Goal: Task Accomplishment & Management: Manage account settings

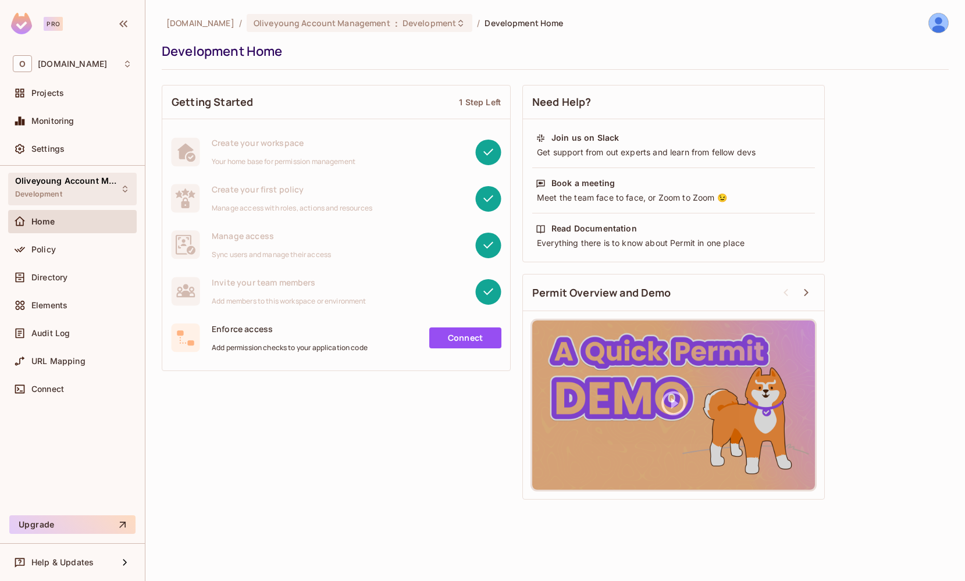
click at [74, 184] on span "Oliveyoung Account Management" at bounding box center [67, 180] width 105 height 9
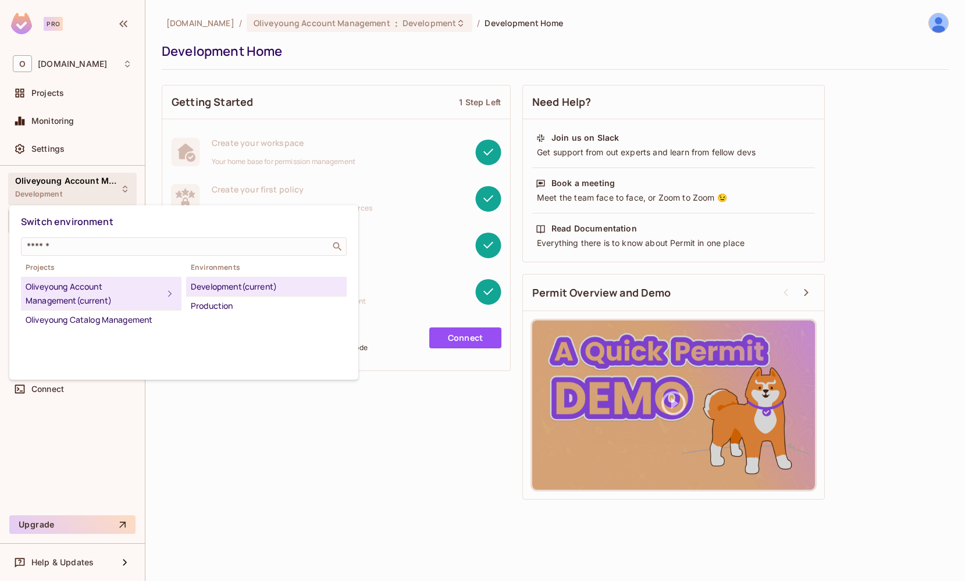
click at [85, 119] on div at bounding box center [482, 290] width 965 height 581
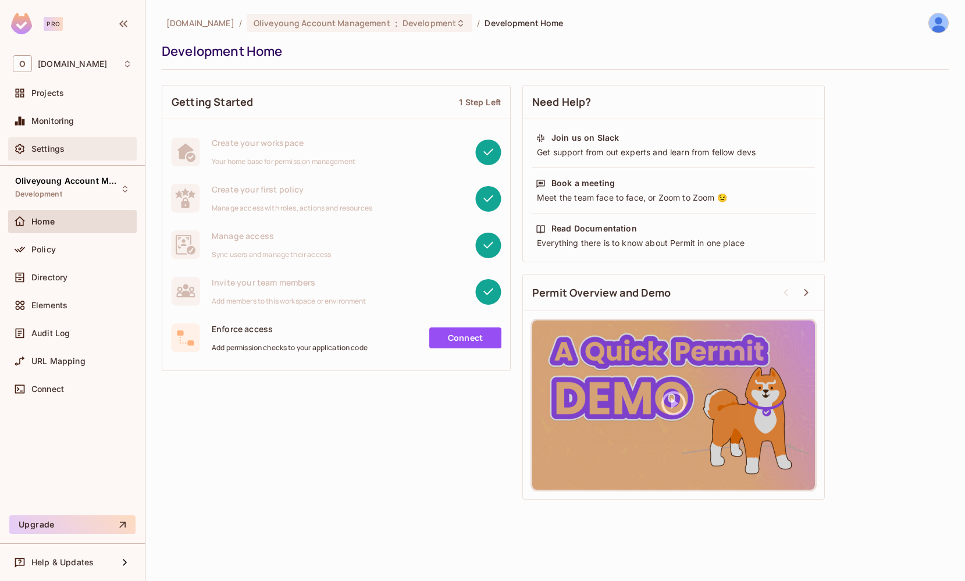
click at [49, 146] on span "Settings" at bounding box center [47, 148] width 33 height 9
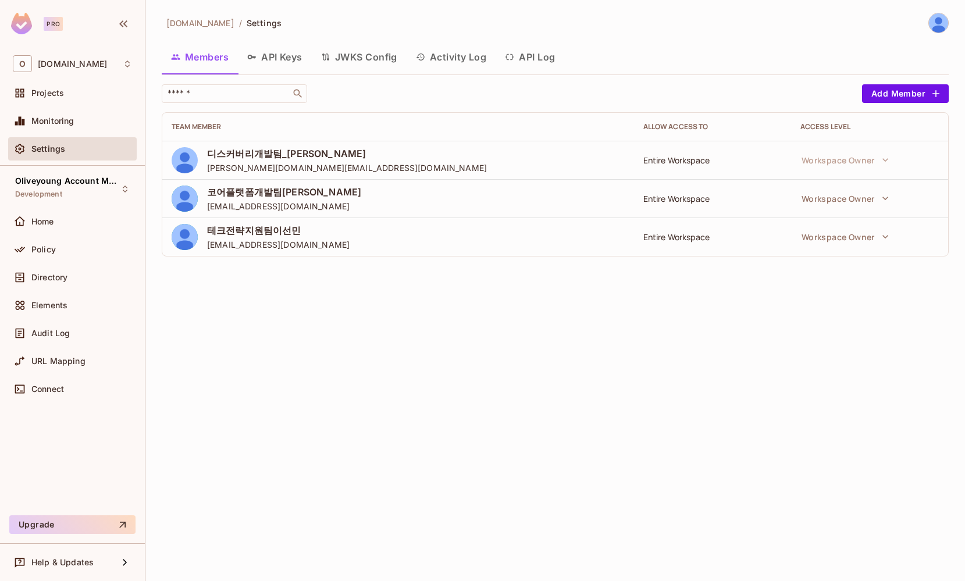
click at [258, 60] on button "API Keys" at bounding box center [275, 56] width 74 height 29
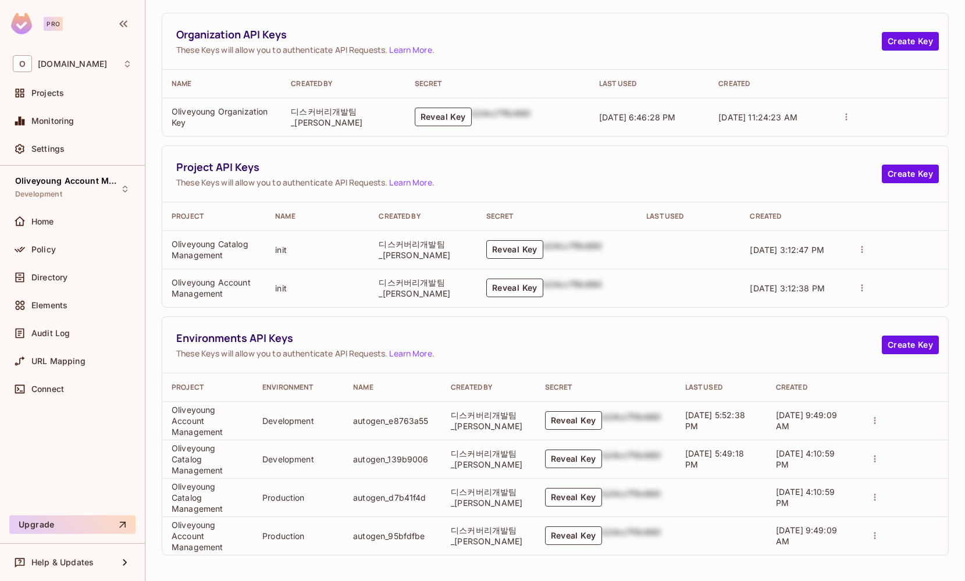
scroll to position [80, 0]
click at [579, 497] on button "Reveal Key" at bounding box center [573, 497] width 57 height 19
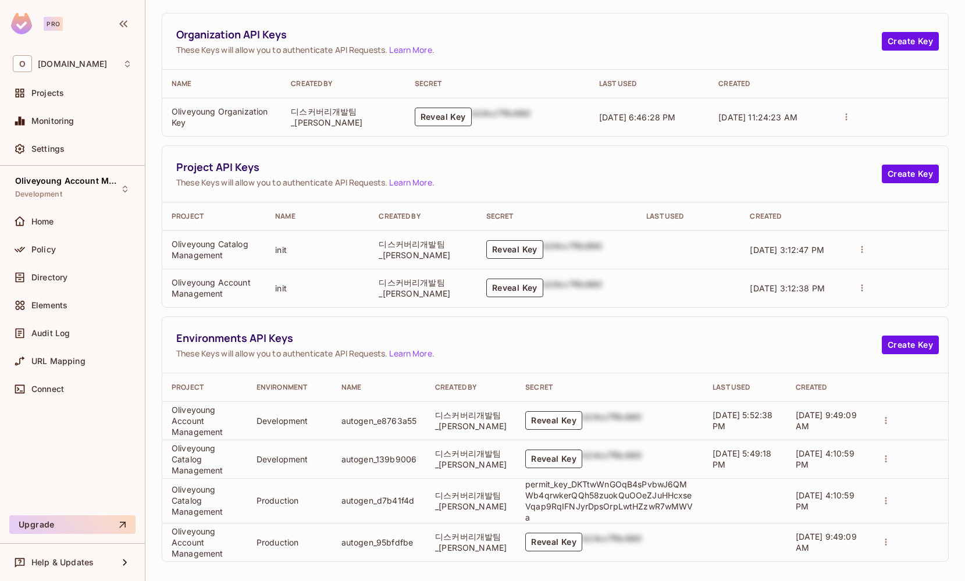
click at [576, 490] on p "permit_key_DKTtwWnGOqB4sPvbwJ6QMWb4qrwkerQQh58zuokQuOOeZJuHHcxseVqap9RqIFNJyrDp…" at bounding box center [609, 501] width 169 height 44
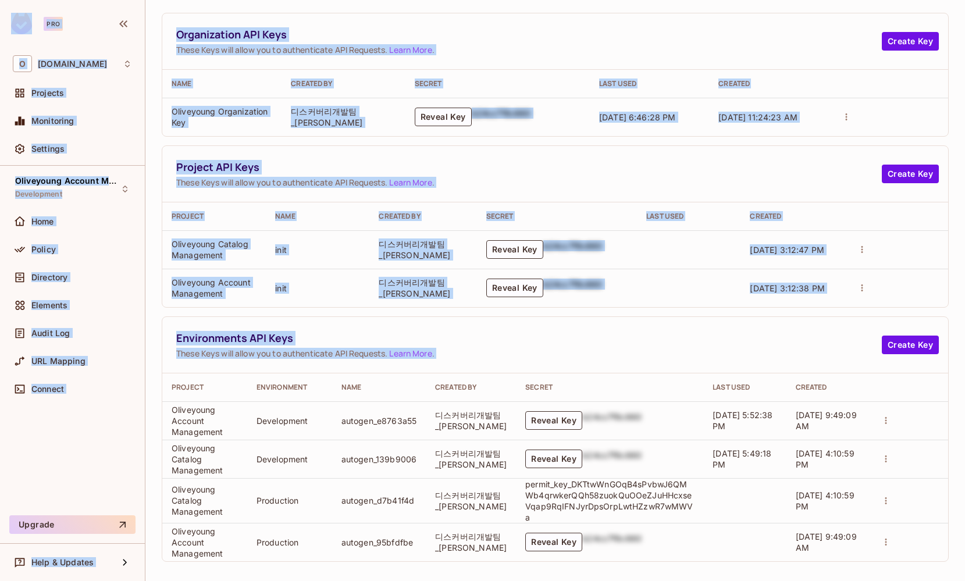
click at [568, 496] on p "permit_key_DKTtwWnGOqB4sPvbwJ6QMWb4qrwkerQQh58zuokQuOOeZJuHHcxseVqap9RqIFNJyrDp…" at bounding box center [609, 501] width 169 height 44
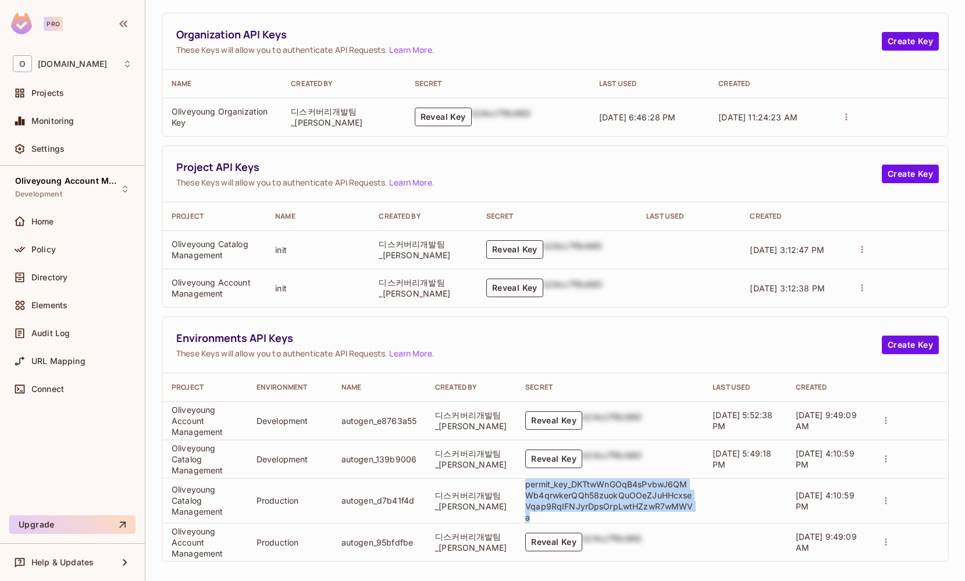
drag, startPoint x: 520, startPoint y: 484, endPoint x: 534, endPoint y: 516, distance: 34.1
click at [534, 516] on p "permit_key_DKTtwWnGOqB4sPvbwJ6QMWb4qrwkerQQh58zuokQuOOeZJuHHcxseVqap9RqIFNJyrDp…" at bounding box center [609, 501] width 169 height 44
copy p "permit_key_DKTtwWnGOqB4sPvbwJ6QMWb4qrwkerQQh58zuokQuOOeZJuHHcxseVqap9RqIFNJyrDp…"
click at [540, 544] on button "Reveal Key" at bounding box center [553, 542] width 57 height 19
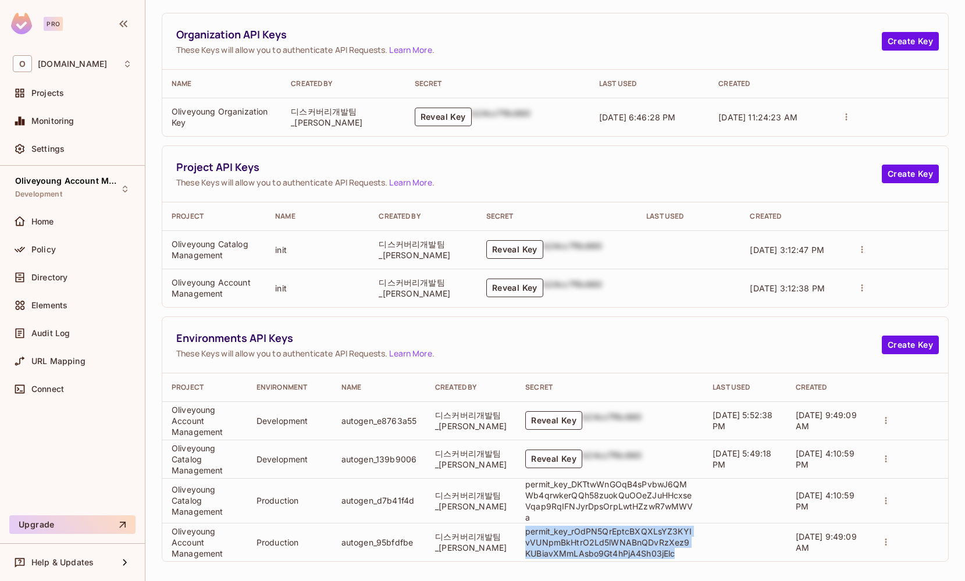
drag, startPoint x: 520, startPoint y: 534, endPoint x: 676, endPoint y: 551, distance: 157.3
click at [676, 551] on p "permit_key_rOdPN5QrEptcBXQXLsYZ3KYIvVUNpmBkHtrO2Ld5lWNABnQDvRzXez9KUBiavXMmLAsb…" at bounding box center [609, 542] width 169 height 33
copy p "permit_key_rOdPN5QrEptcBXQXLsYZ3KYIvVUNpmBkHtrO2Ld5lWNABnQDvRzXez9KUBiavXMmLAsb…"
